Goal: Information Seeking & Learning: Learn about a topic

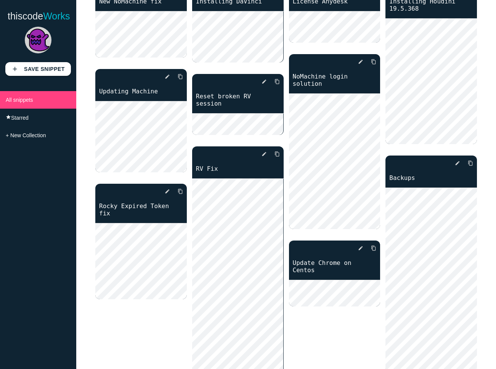
scroll to position [70, 0]
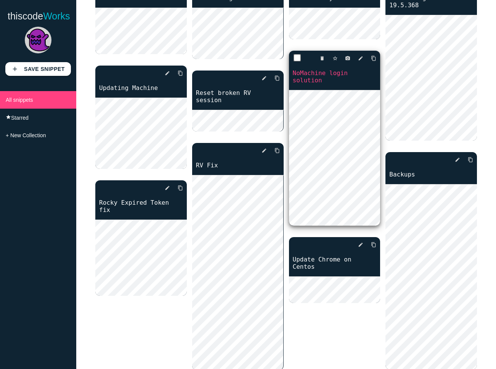
click at [357, 83] on link "NoMachine login solution" at bounding box center [334, 77] width 91 height 16
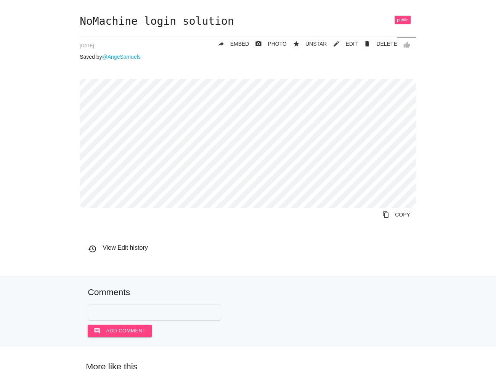
scroll to position [40, 0]
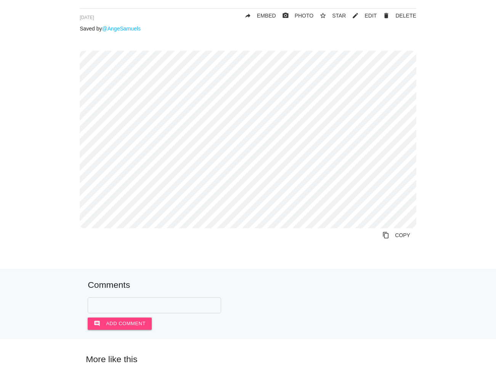
scroll to position [66, 0]
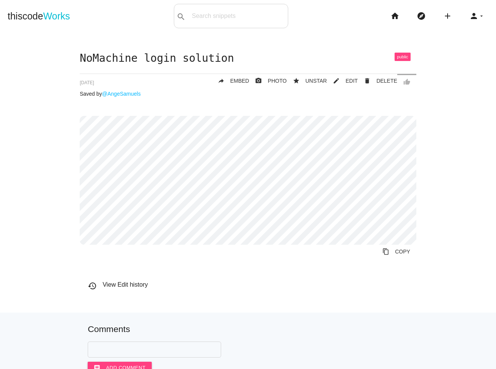
click at [350, 40] on main "NoMachine login solution thumb_up delete DELETE mode_edit EDIT 635badf753943f00…" at bounding box center [248, 250] width 496 height 436
